Goal: Find specific page/section: Find specific page/section

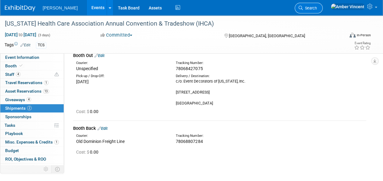
click at [317, 10] on span "Search" at bounding box center [310, 8] width 14 height 5
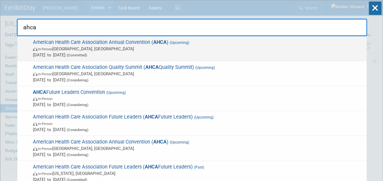
type input "ahca"
click at [154, 44] on strong "AHCA" at bounding box center [159, 42] width 13 height 6
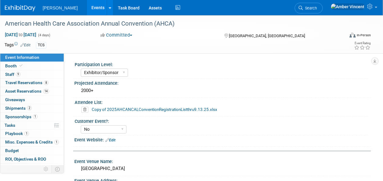
select select "Exhibitor/Sponsor"
select select "No"
